Goal: Use online tool/utility: Utilize a website feature to perform a specific function

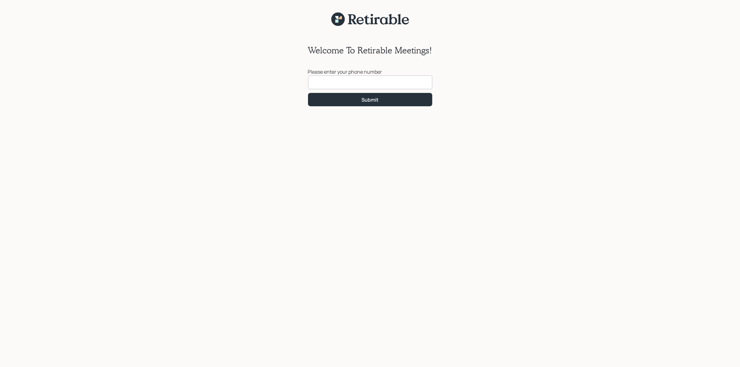
click at [355, 84] on input at bounding box center [370, 83] width 124 height 14
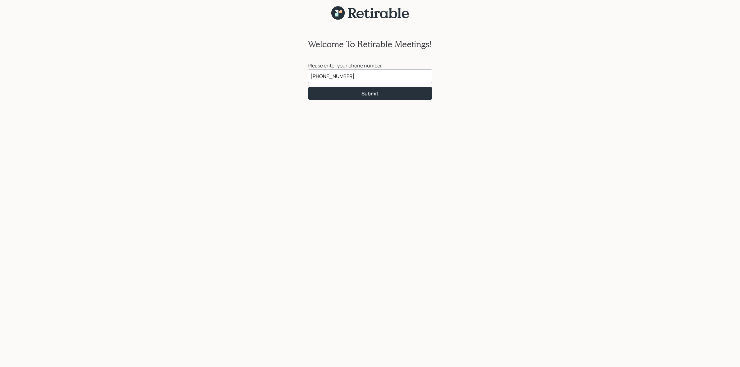
scroll to position [8, 0]
type input "[PHONE_NUMBER]"
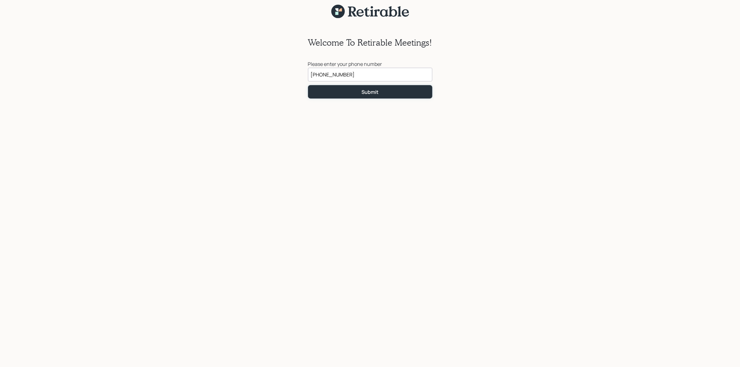
click at [376, 95] on div "Submit" at bounding box center [369, 92] width 17 height 7
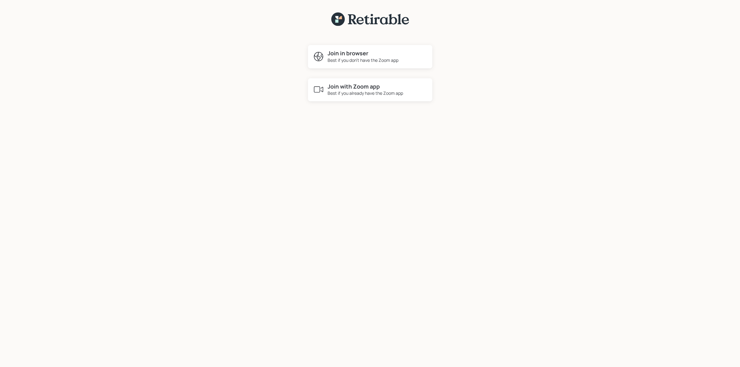
click at [340, 89] on h4 "Join with Zoom app" at bounding box center [366, 86] width 76 height 7
